Goal: Task Accomplishment & Management: Manage account settings

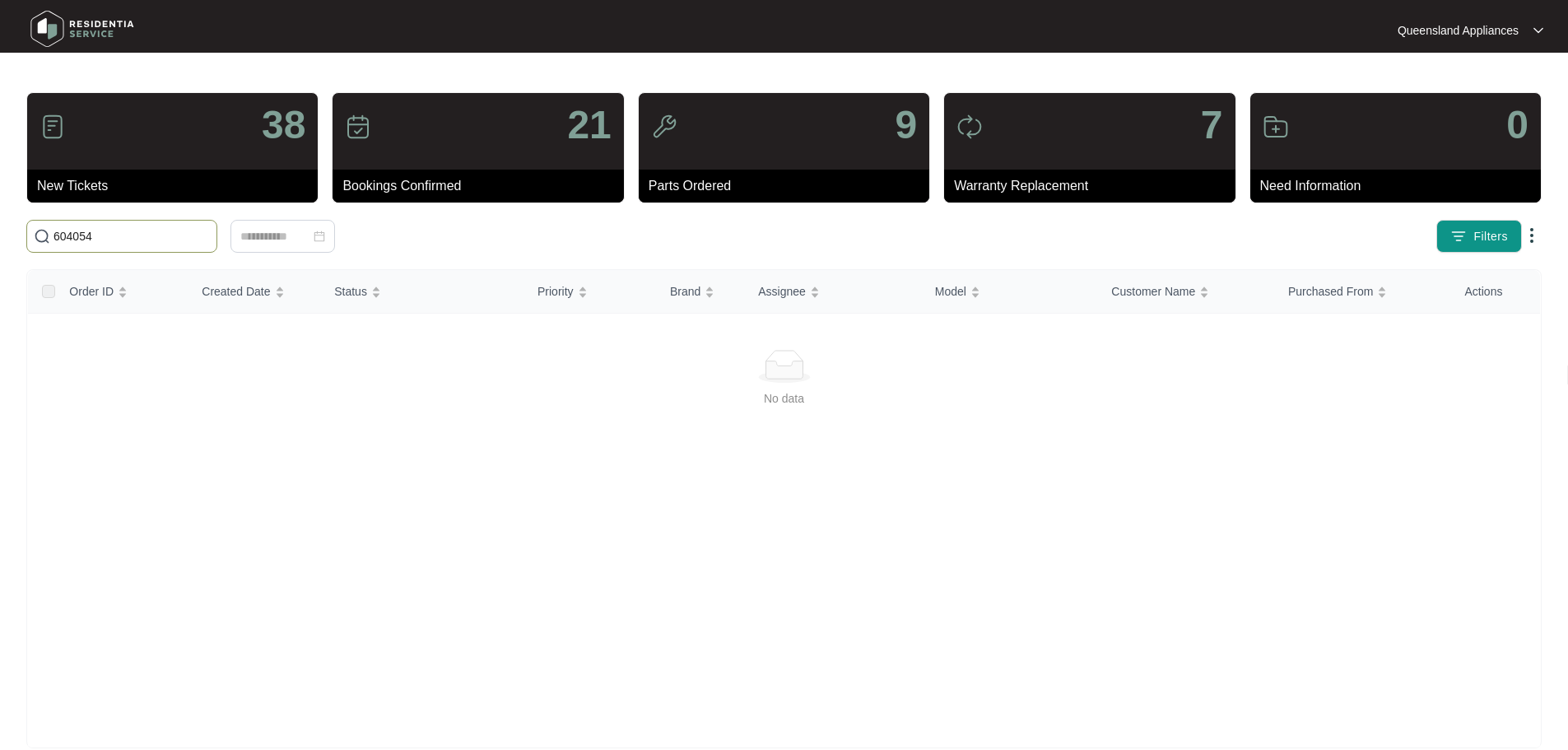
click at [210, 232] on input "604054" at bounding box center [132, 236] width 157 height 18
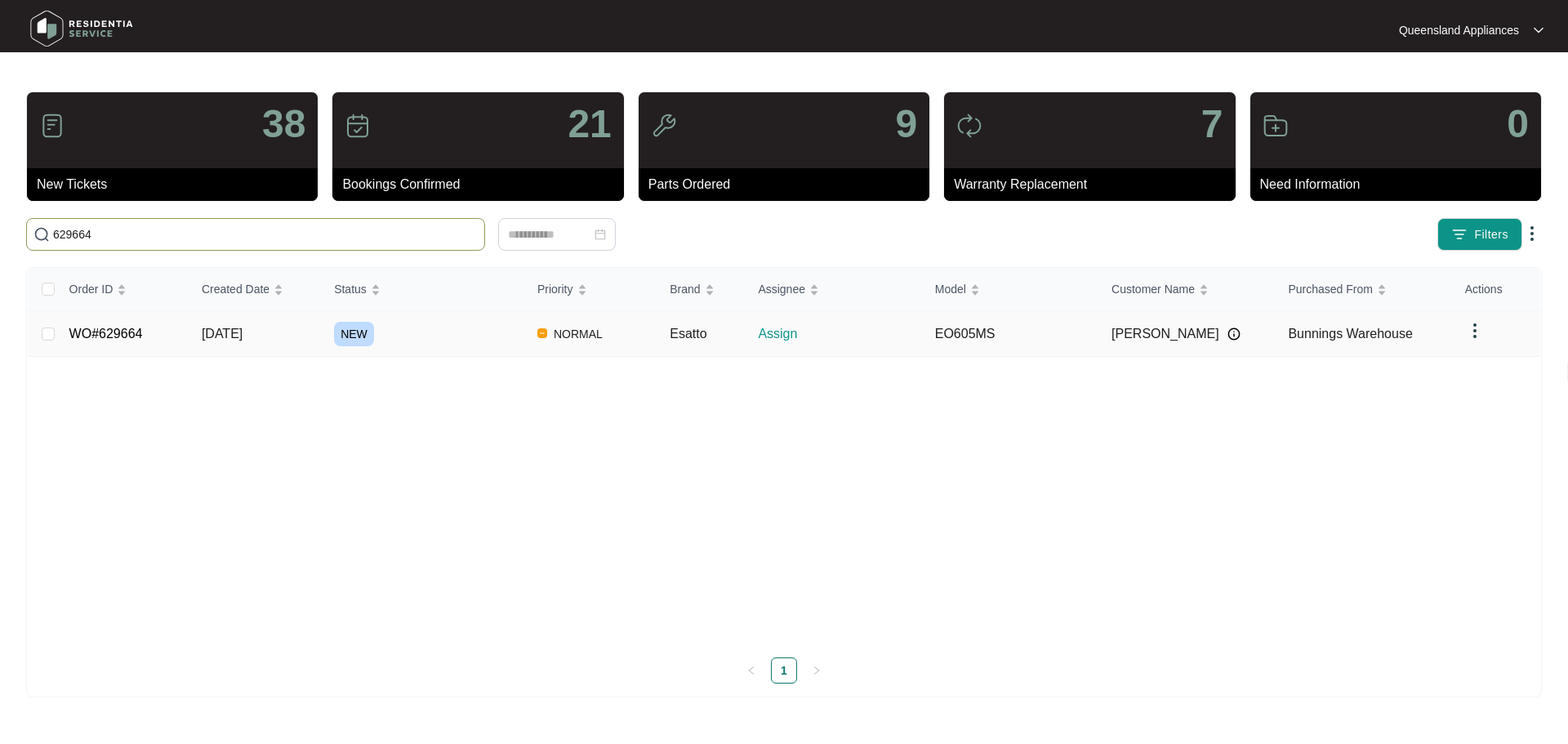
type input "629664"
click at [306, 340] on td "[DATE]" at bounding box center [255, 334] width 133 height 46
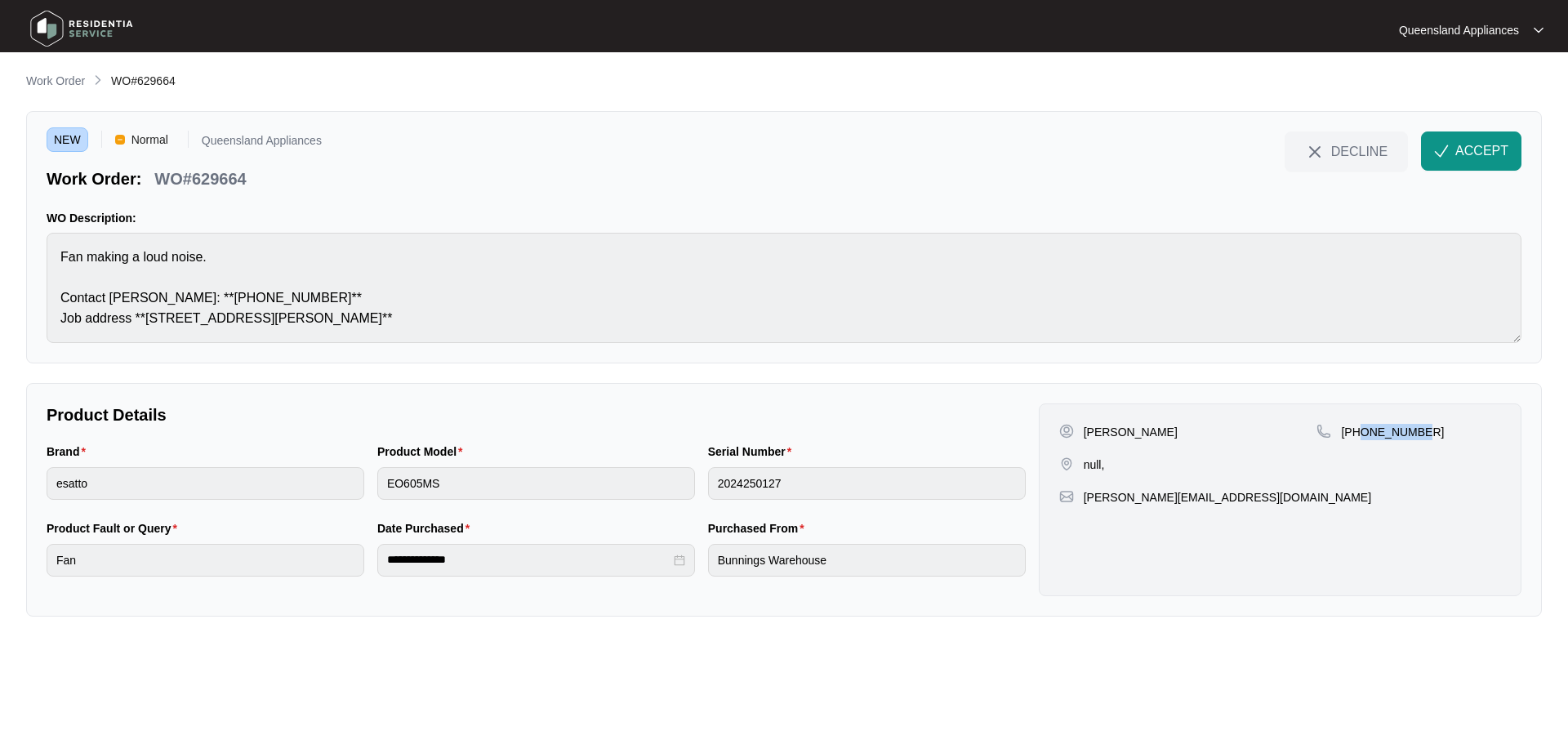
drag, startPoint x: 1359, startPoint y: 428, endPoint x: 1430, endPoint y: 430, distance: 71.0
click at [1430, 430] on div "[PHONE_NUMBER]" at bounding box center [1408, 431] width 185 height 16
copy p "411026876"
drag, startPoint x: 1086, startPoint y: 464, endPoint x: 1572, endPoint y: 453, distance: 486.1
click at [1555, 453] on html "**********" at bounding box center [784, 372] width 1568 height 744
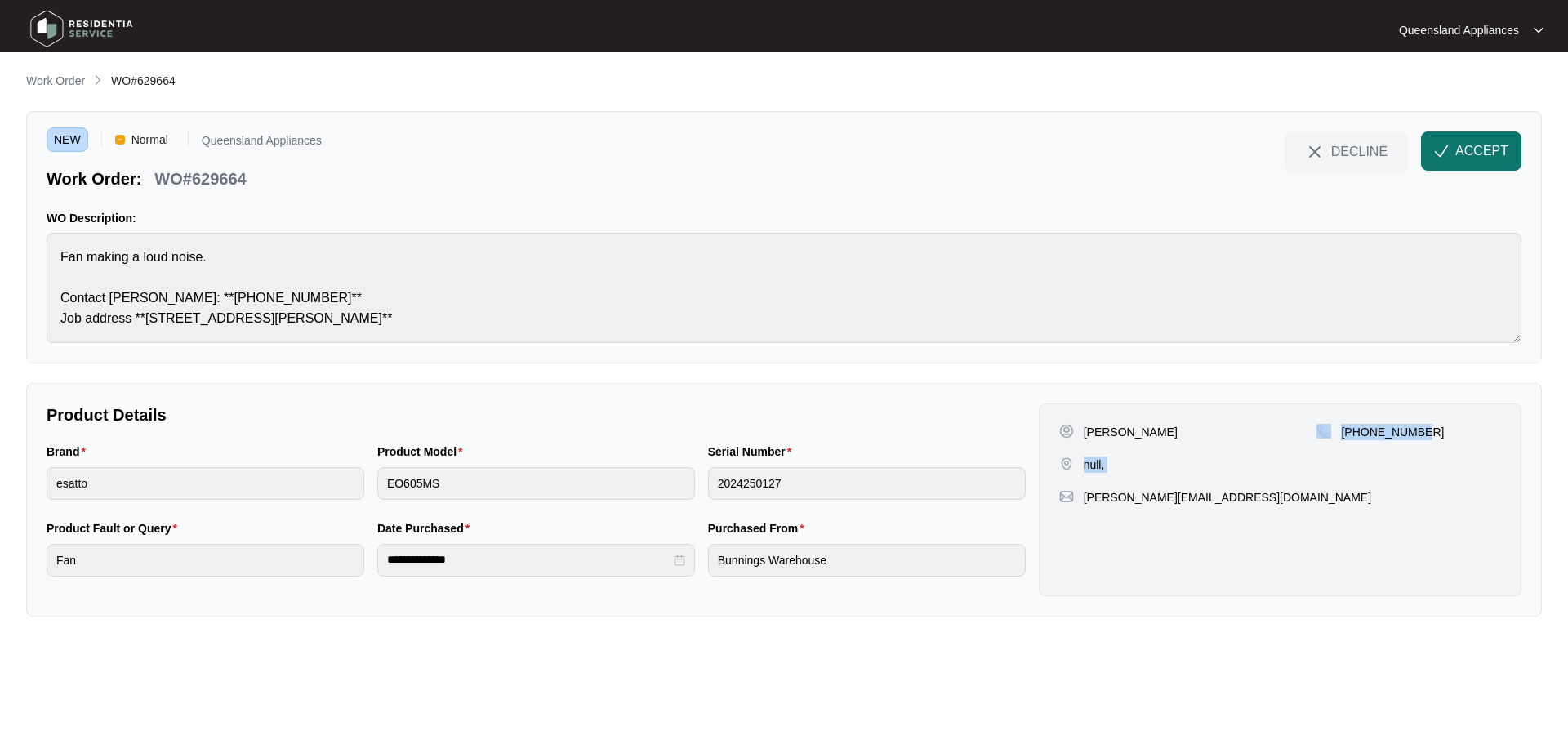
click at [1442, 142] on button "ACCEPT" at bounding box center [1472, 151] width 101 height 39
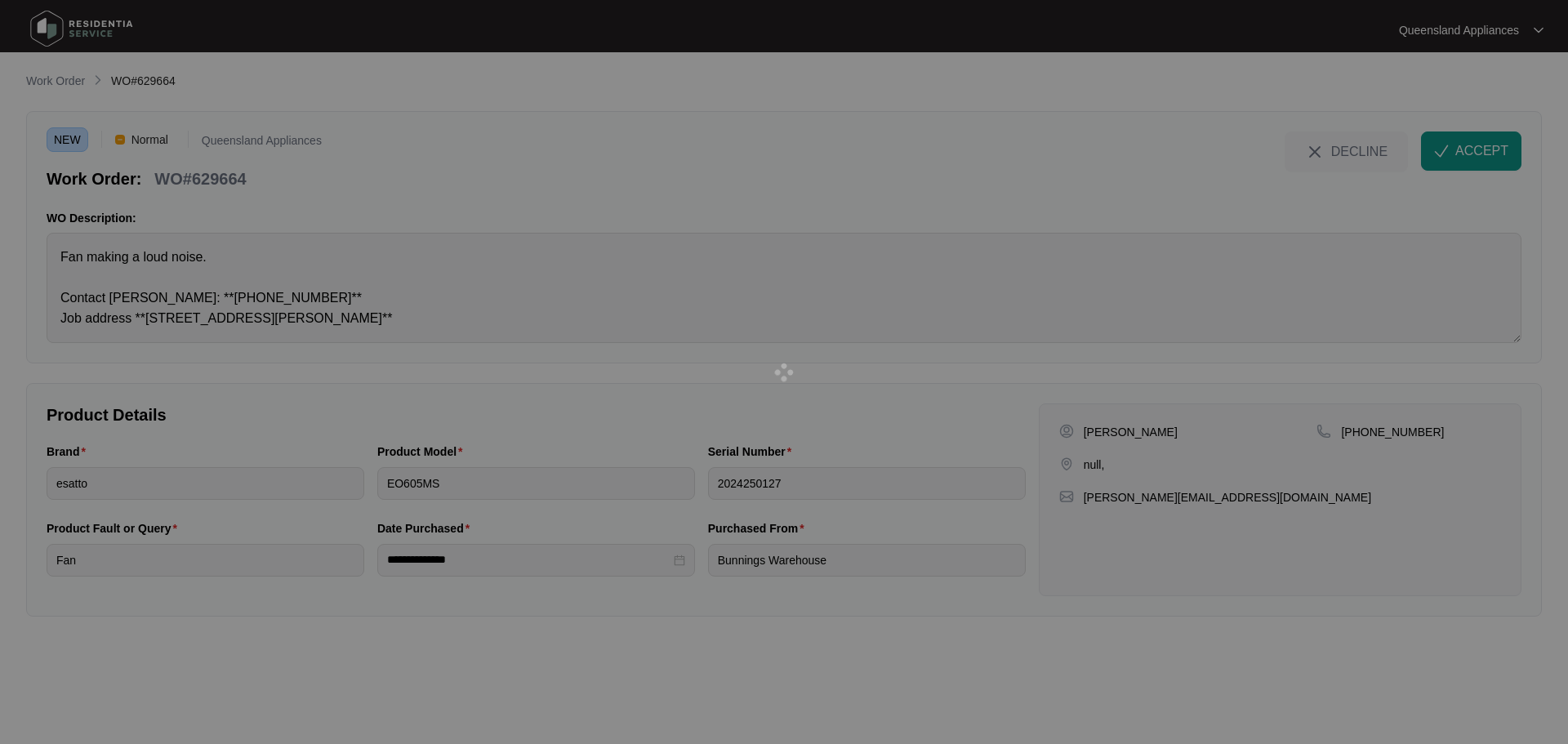
click at [780, 400] on div at bounding box center [784, 372] width 1568 height 744
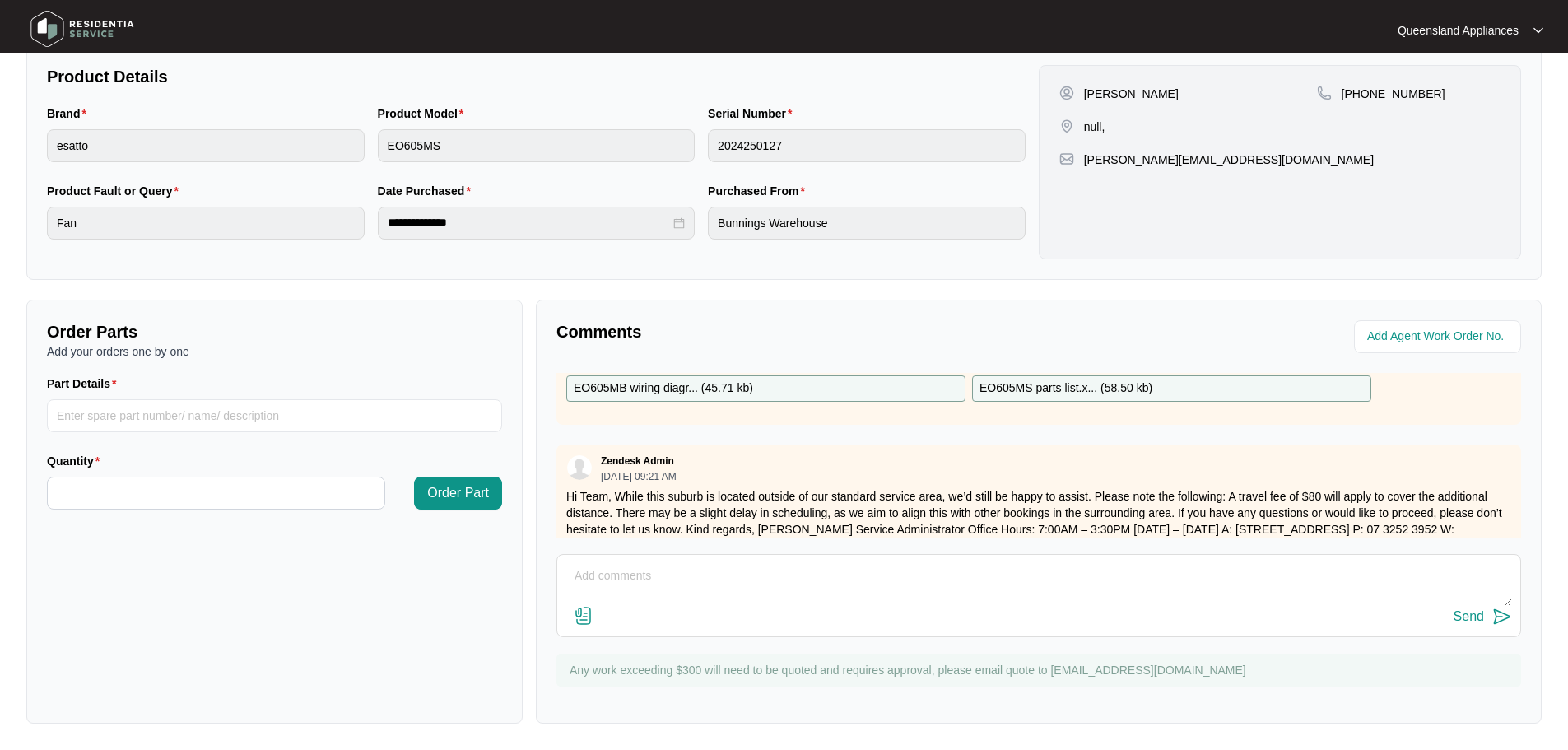
scroll to position [126, 0]
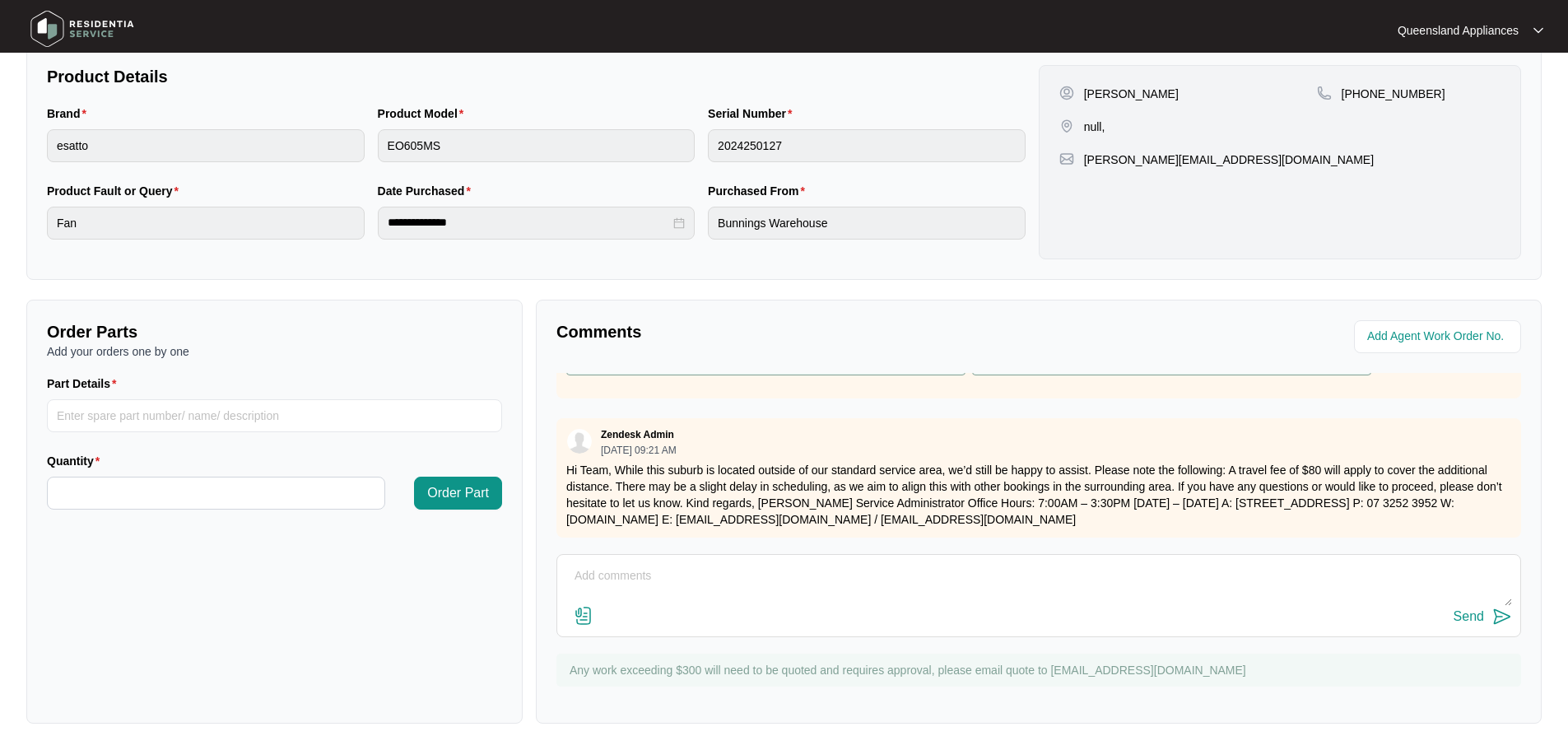
drag, startPoint x: 562, startPoint y: 455, endPoint x: 1192, endPoint y: 521, distance: 633.4
click at [1192, 521] on div "Zendesk Admin [DATE] 09:21 AM Hi Team, While this suburb is located outside of …" at bounding box center [1039, 477] width 965 height 119
copy p "Hi Team, While this suburb is located outside of our standard service area, we’…"
